Goal: Information Seeking & Learning: Find specific fact

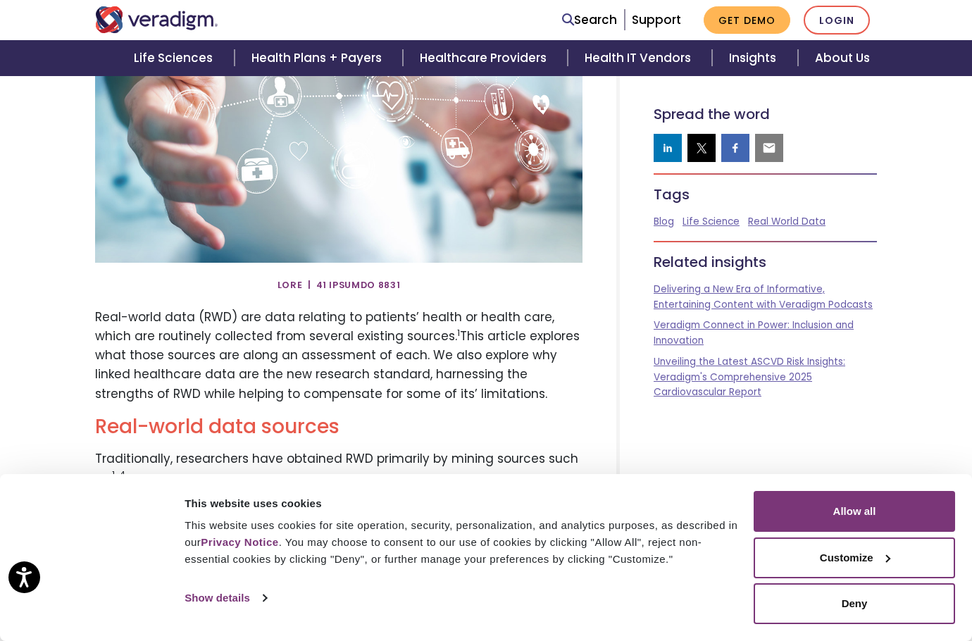
scroll to position [282, 0]
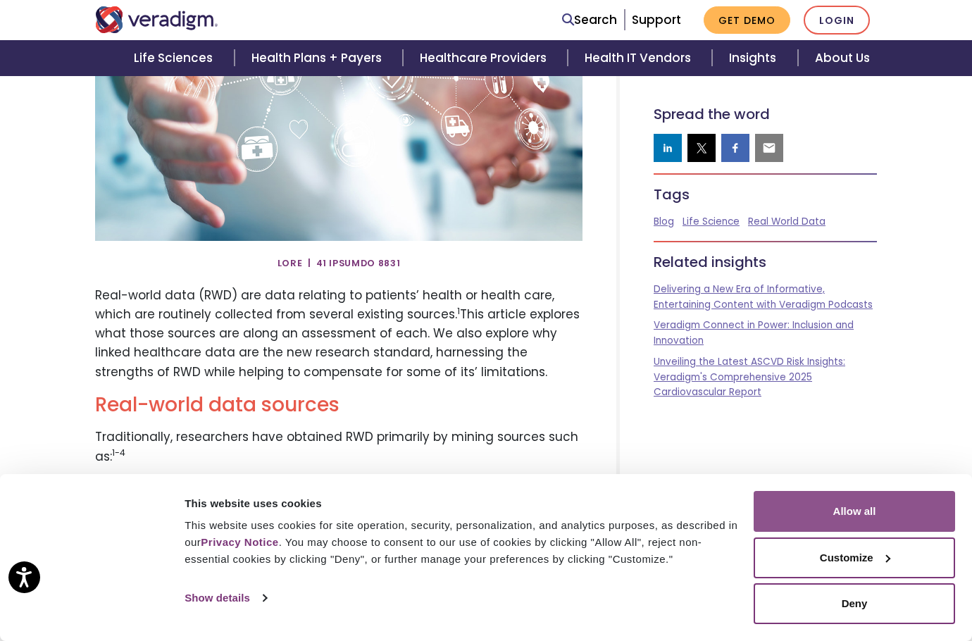
click at [860, 517] on button "Allow all" at bounding box center [853, 511] width 201 height 41
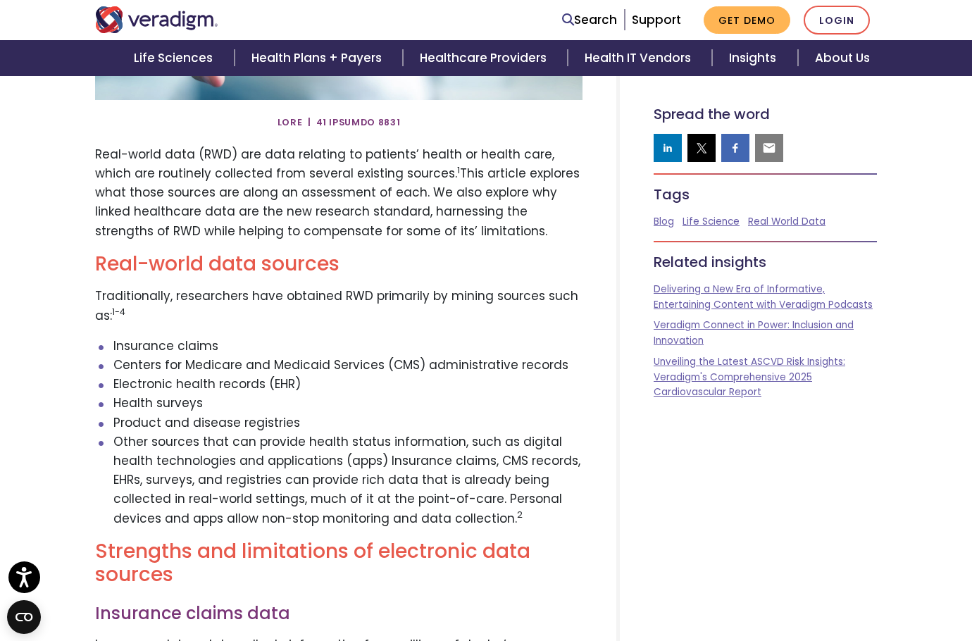
scroll to position [0, 0]
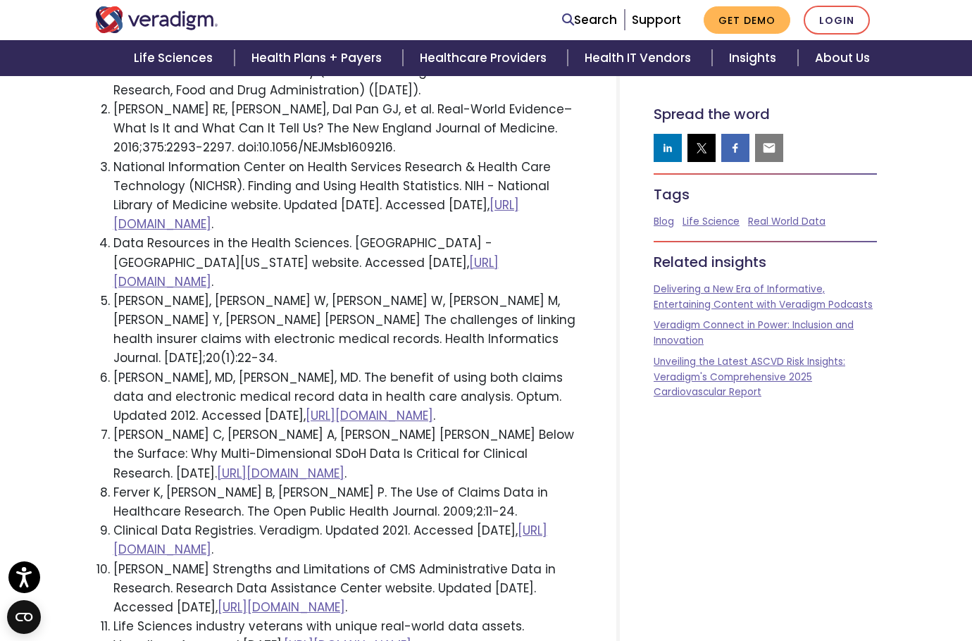
click at [396, 368] on li "Wilson J, MD, Bock A, MD. The benefit of using both claims data and electronic …" at bounding box center [348, 397] width 470 height 58
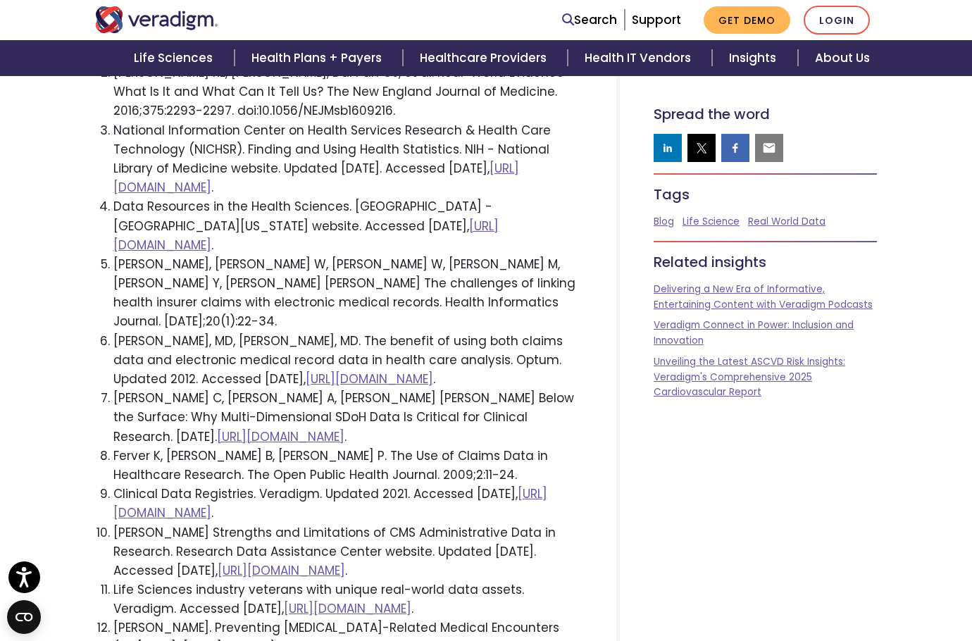
scroll to position [3594, 0]
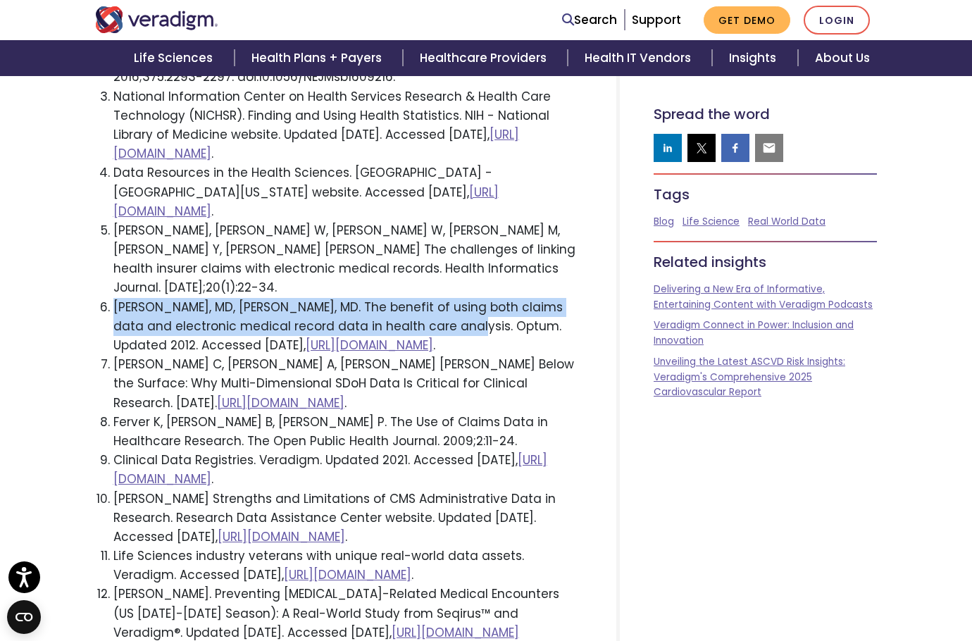
drag, startPoint x: 425, startPoint y: 268, endPoint x: 110, endPoint y: 244, distance: 316.4
click at [113, 298] on li "Wilson J, MD, Bock A, MD. The benefit of using both claims data and electronic …" at bounding box center [348, 327] width 470 height 58
copy li "Wilson J, MD, Bock A, MD. The benefit of using both claims data and electronic …"
